Goal: Check status: Check status

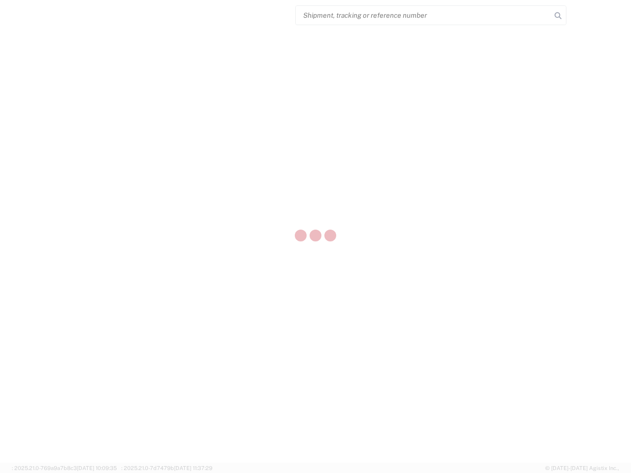
select select "US"
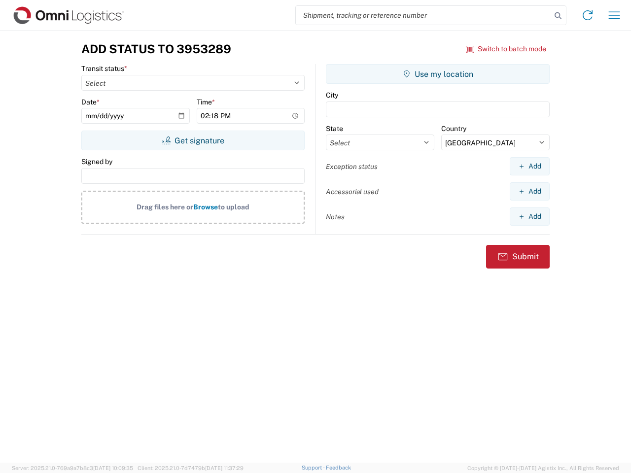
click at [423, 15] on input "search" at bounding box center [423, 15] width 255 height 19
click at [558, 16] on icon at bounding box center [558, 16] width 14 height 14
click at [587, 15] on icon at bounding box center [587, 15] width 16 height 16
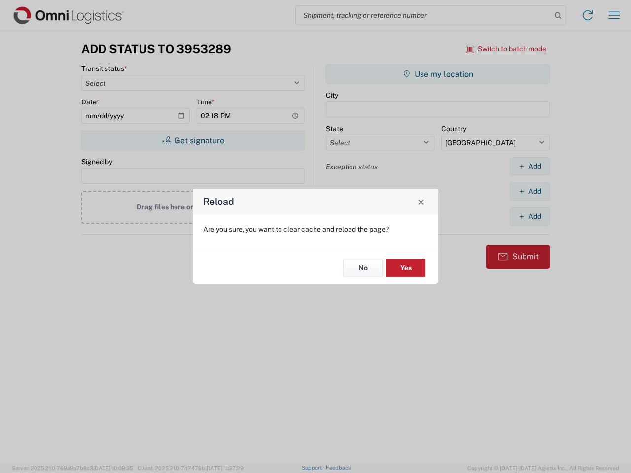
click at [506, 49] on div "Reload Are you sure, you want to clear cache and reload the page? No Yes" at bounding box center [315, 236] width 631 height 473
click at [193, 140] on div "Reload Are you sure, you want to clear cache and reload the page? No Yes" at bounding box center [315, 236] width 631 height 473
click at [437, 74] on div "Reload Are you sure, you want to clear cache and reload the page? No Yes" at bounding box center [315, 236] width 631 height 473
click at [529, 166] on div "Reload Are you sure, you want to clear cache and reload the page? No Yes" at bounding box center [315, 236] width 631 height 473
click at [529, 191] on div "Reload Are you sure, you want to clear cache and reload the page? No Yes" at bounding box center [315, 236] width 631 height 473
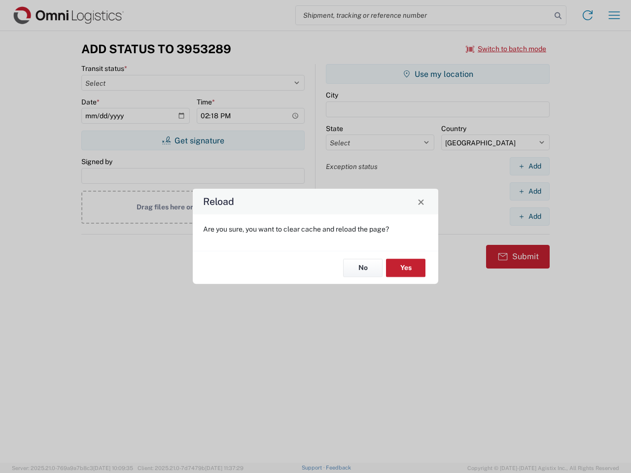
click at [529, 216] on div "Reload Are you sure, you want to clear cache and reload the page? No Yes" at bounding box center [315, 236] width 631 height 473
